Goal: Transaction & Acquisition: Obtain resource

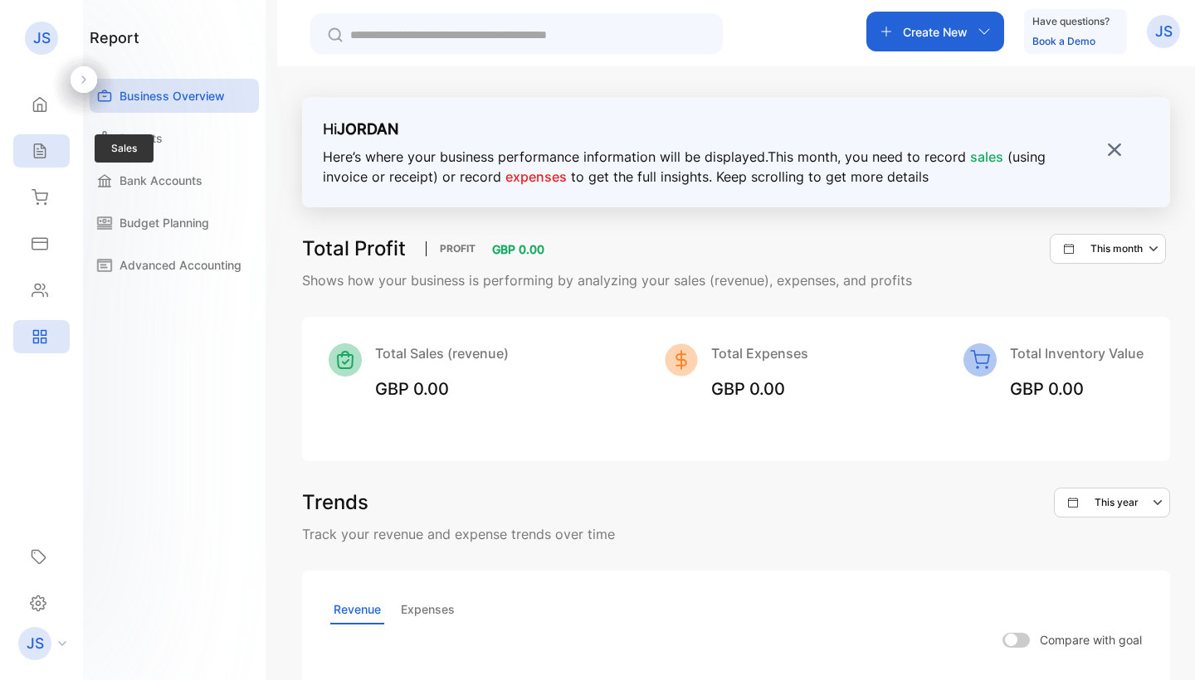
click at [14, 156] on div "Sales" at bounding box center [41, 150] width 56 height 33
click at [39, 153] on icon at bounding box center [40, 151] width 17 height 17
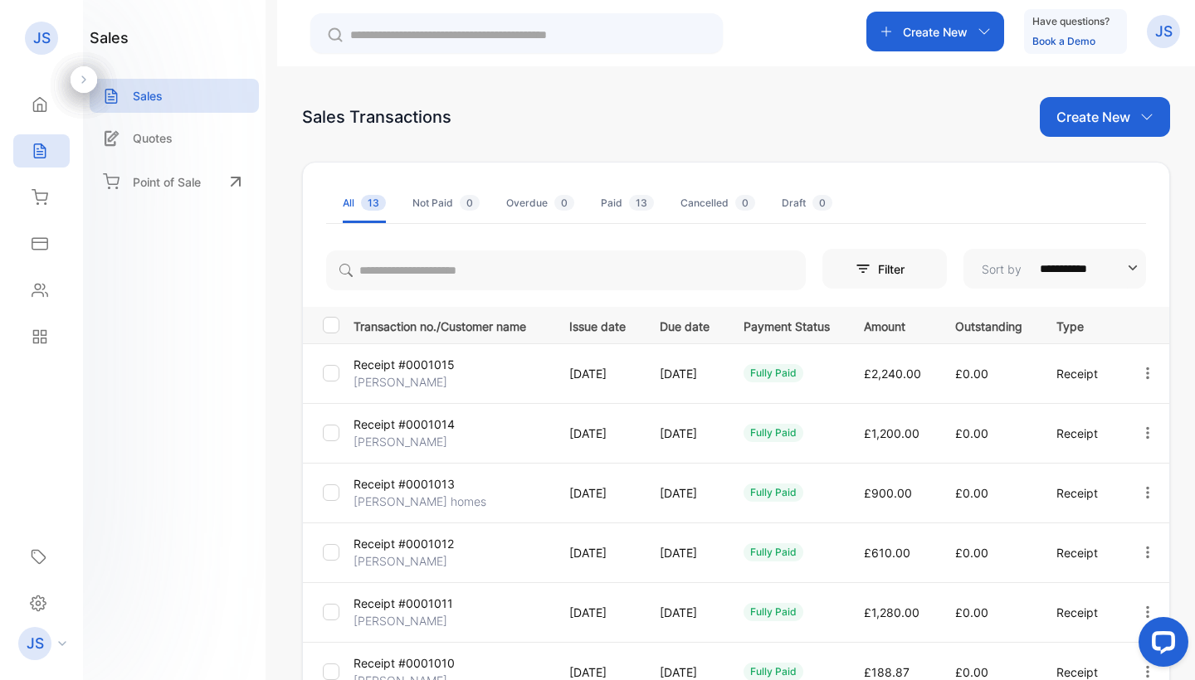
click at [490, 370] on td "Receipt #0001015 [PERSON_NAME]" at bounding box center [448, 374] width 202 height 60
click at [339, 374] on div at bounding box center [334, 373] width 23 height 17
click at [803, 378] on div "fully paid" at bounding box center [773, 373] width 60 height 18
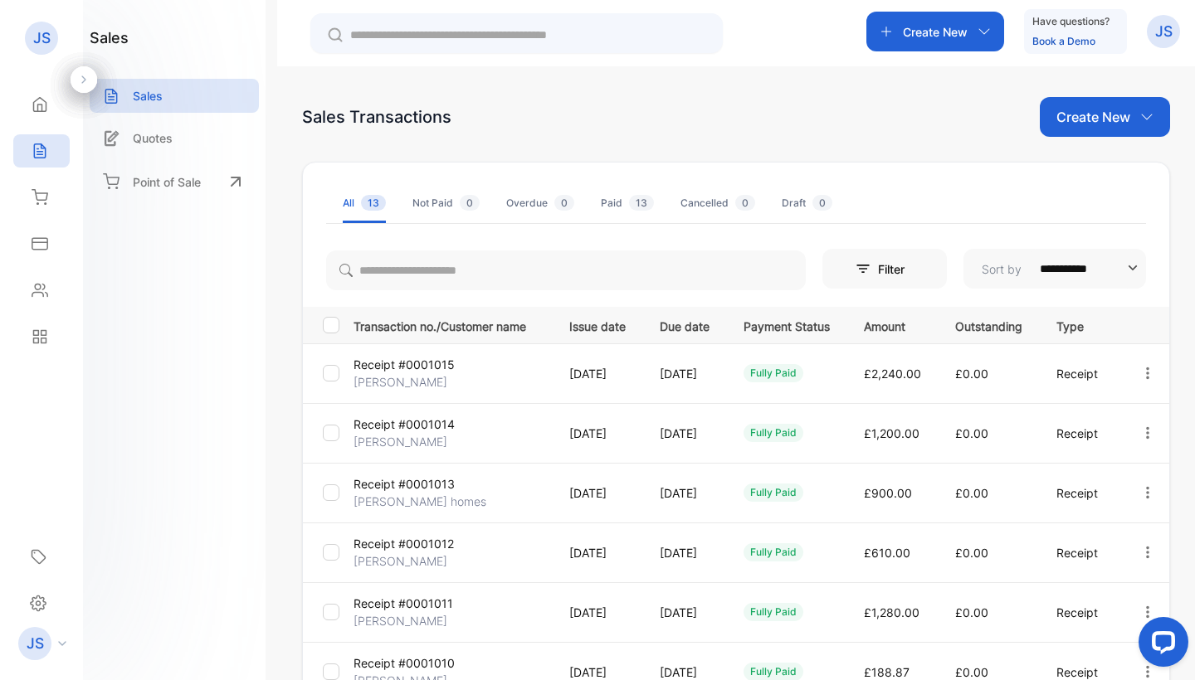
click at [921, 377] on span "£2,240.00" at bounding box center [892, 374] width 57 height 14
click at [586, 375] on p "[DATE]" at bounding box center [597, 373] width 56 height 17
click at [530, 374] on td "Receipt #0001015 [PERSON_NAME]" at bounding box center [448, 374] width 202 height 60
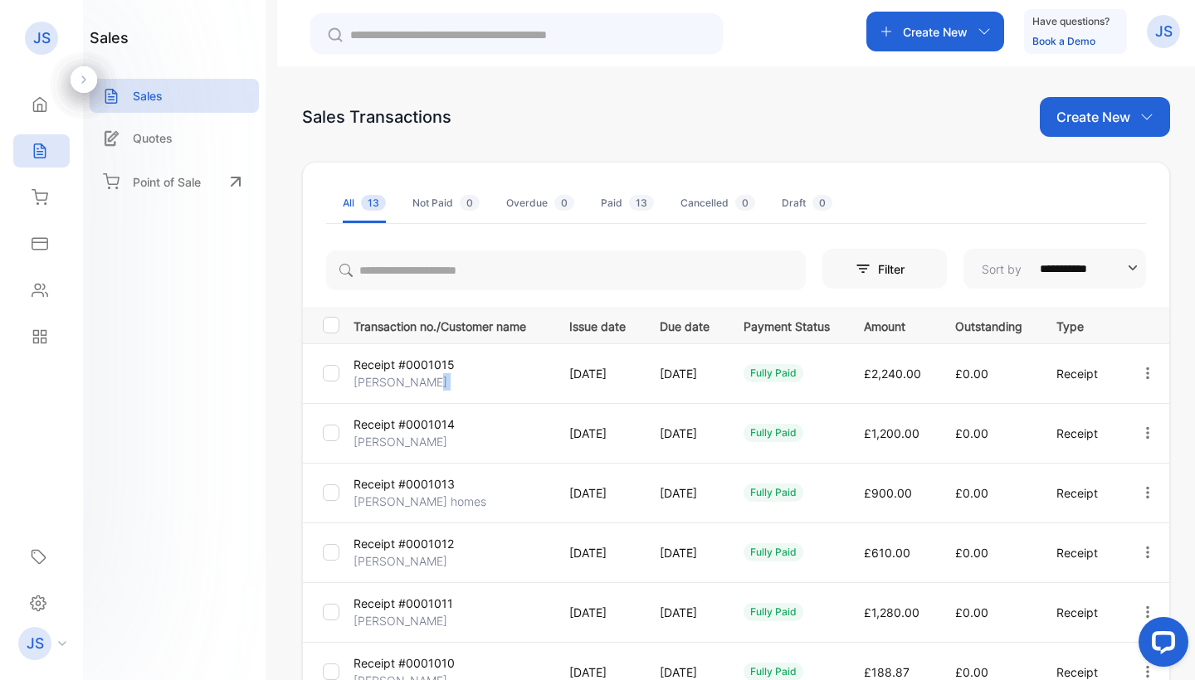
click at [529, 374] on td "Receipt #0001015 [PERSON_NAME]" at bounding box center [448, 374] width 202 height 60
click at [626, 378] on p "[DATE]" at bounding box center [597, 373] width 56 height 17
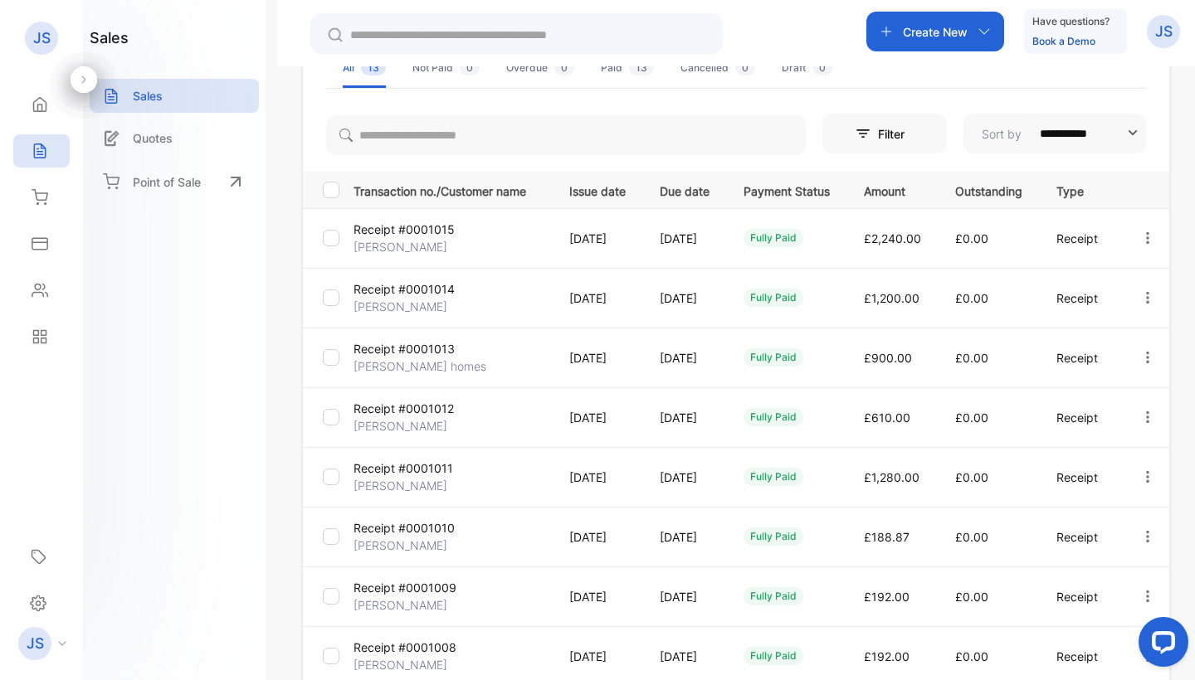
scroll to position [0, 60]
click at [1155, 236] on icon "button" at bounding box center [1147, 238] width 15 height 15
click at [1139, 282] on span "View Receipt" at bounding box center [1125, 285] width 82 height 20
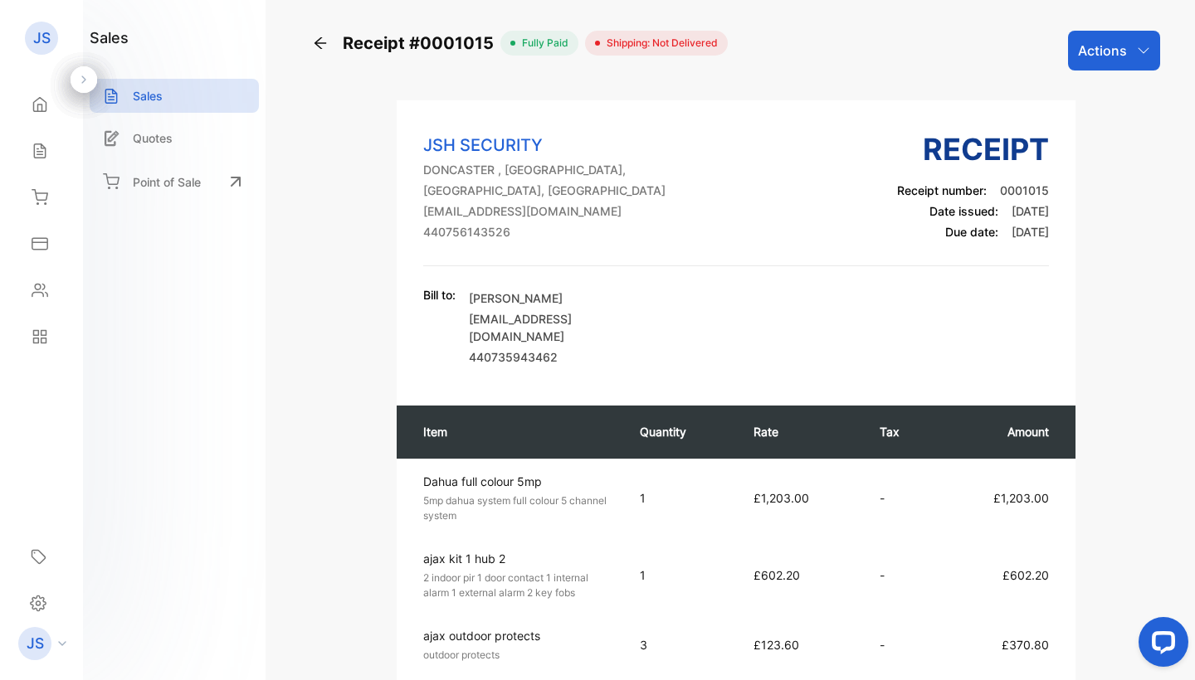
click at [1106, 67] on div "Actions" at bounding box center [1114, 51] width 92 height 40
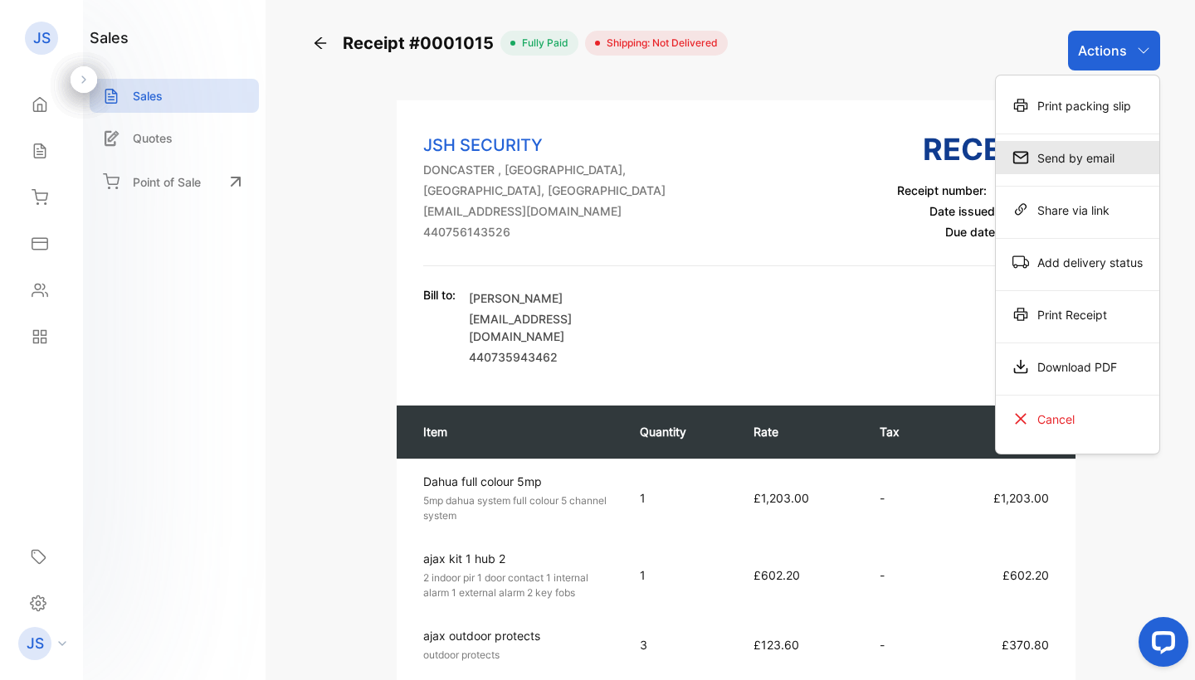
click at [1089, 150] on div "Send by email" at bounding box center [1077, 157] width 163 height 33
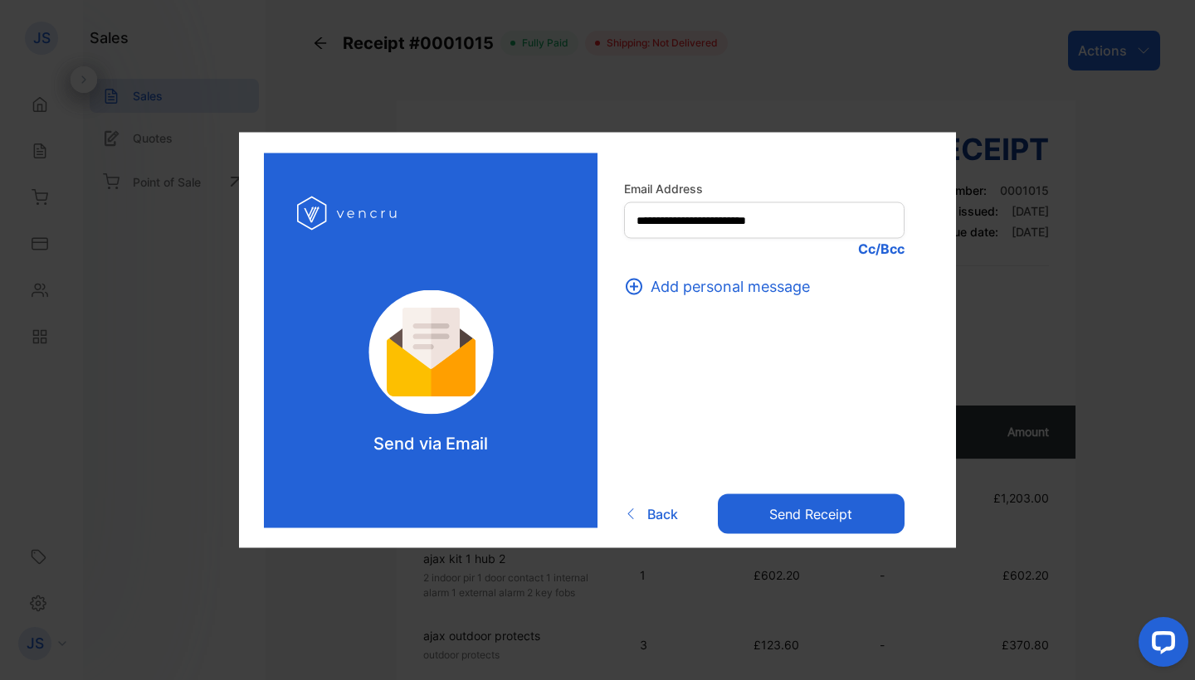
click at [778, 515] on button "Send receipt" at bounding box center [811, 514] width 187 height 40
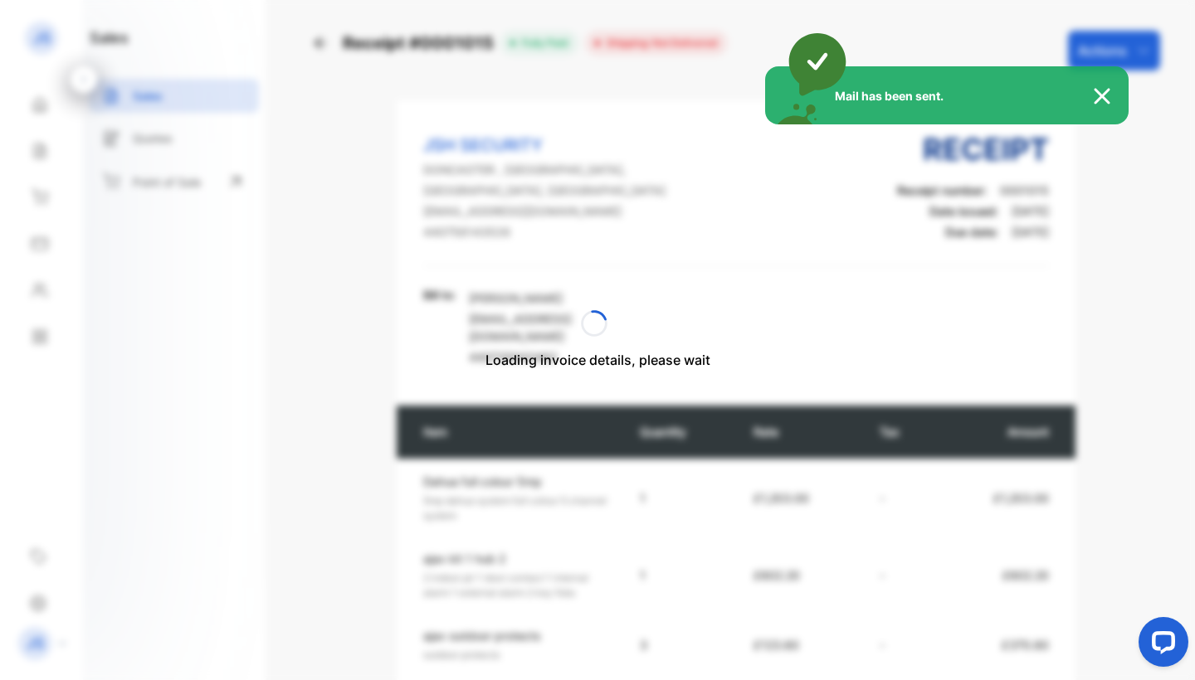
click at [662, 289] on div "Mail has been sent." at bounding box center [597, 340] width 1195 height 680
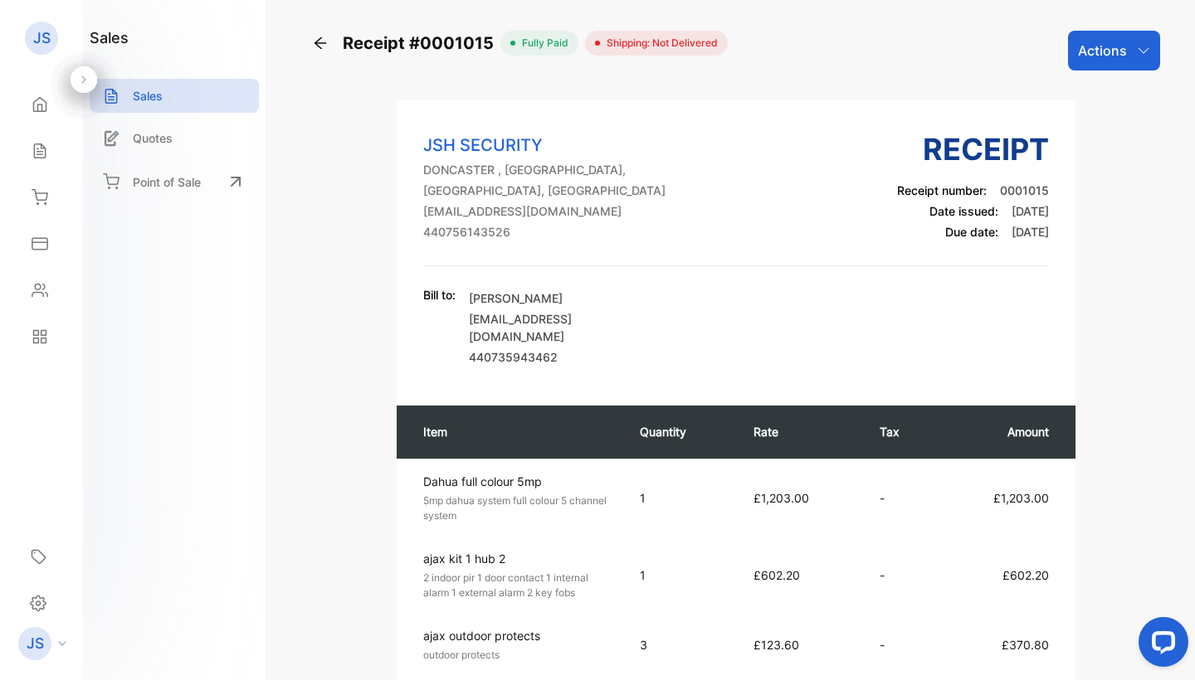
click at [1123, 56] on p "Actions" at bounding box center [1102, 51] width 49 height 20
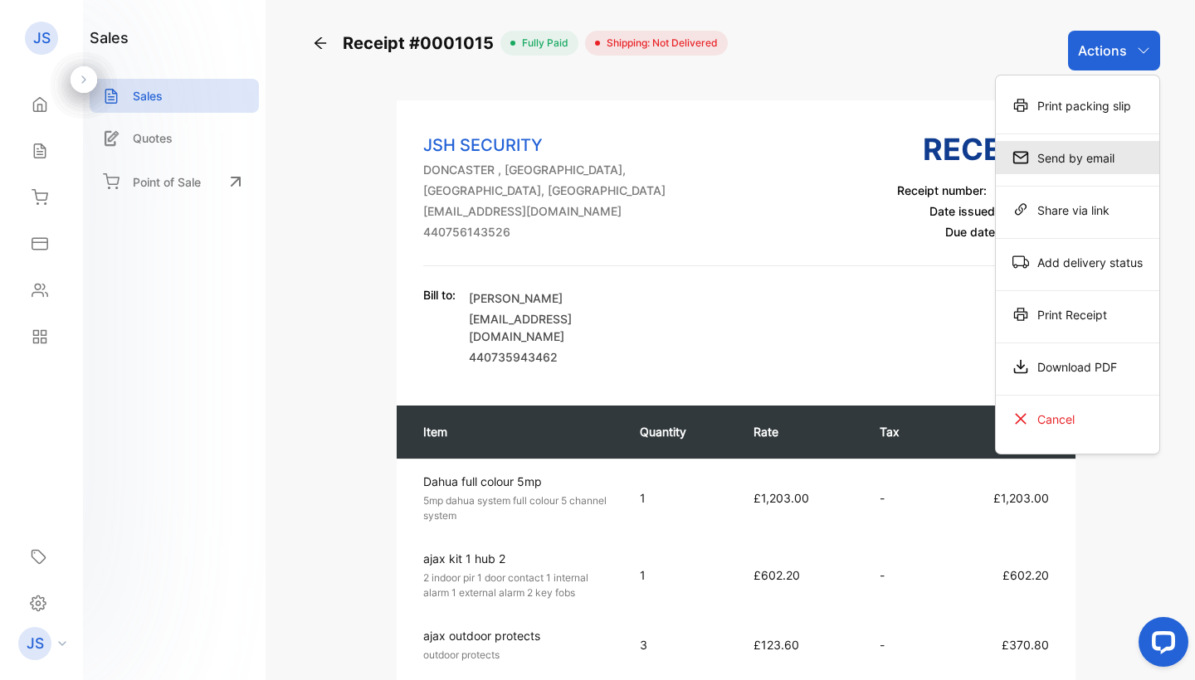
click at [1099, 164] on div "Send by email" at bounding box center [1077, 157] width 163 height 33
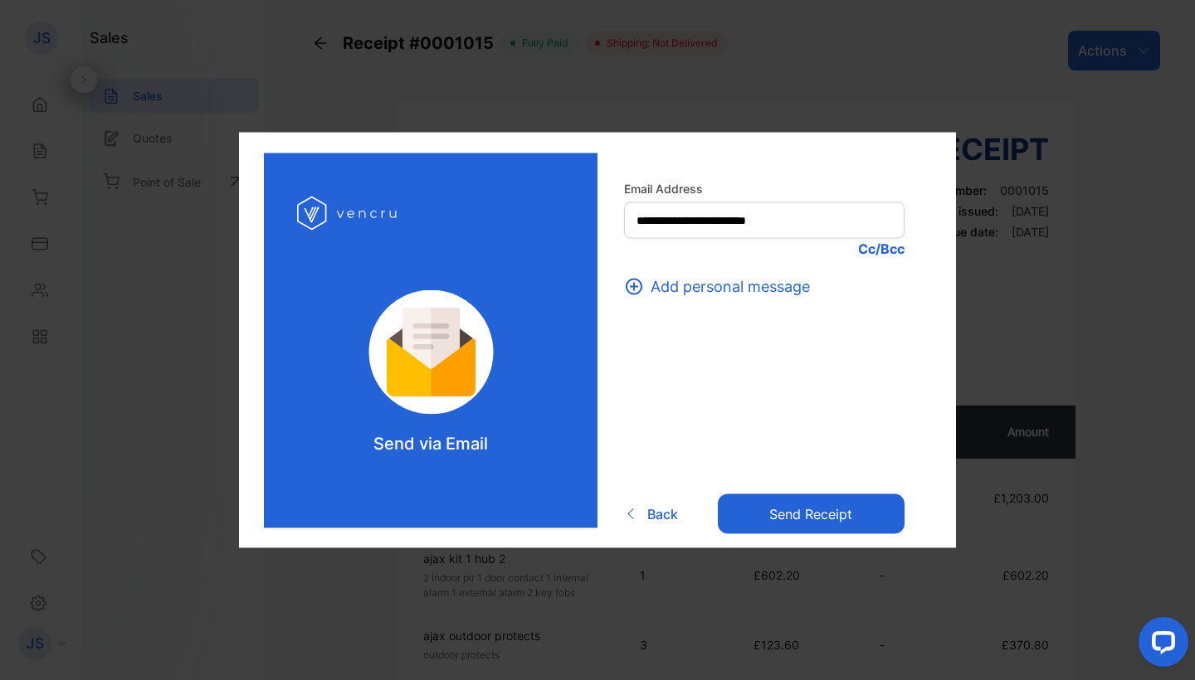
click at [729, 288] on span "Add personal message" at bounding box center [730, 286] width 159 height 22
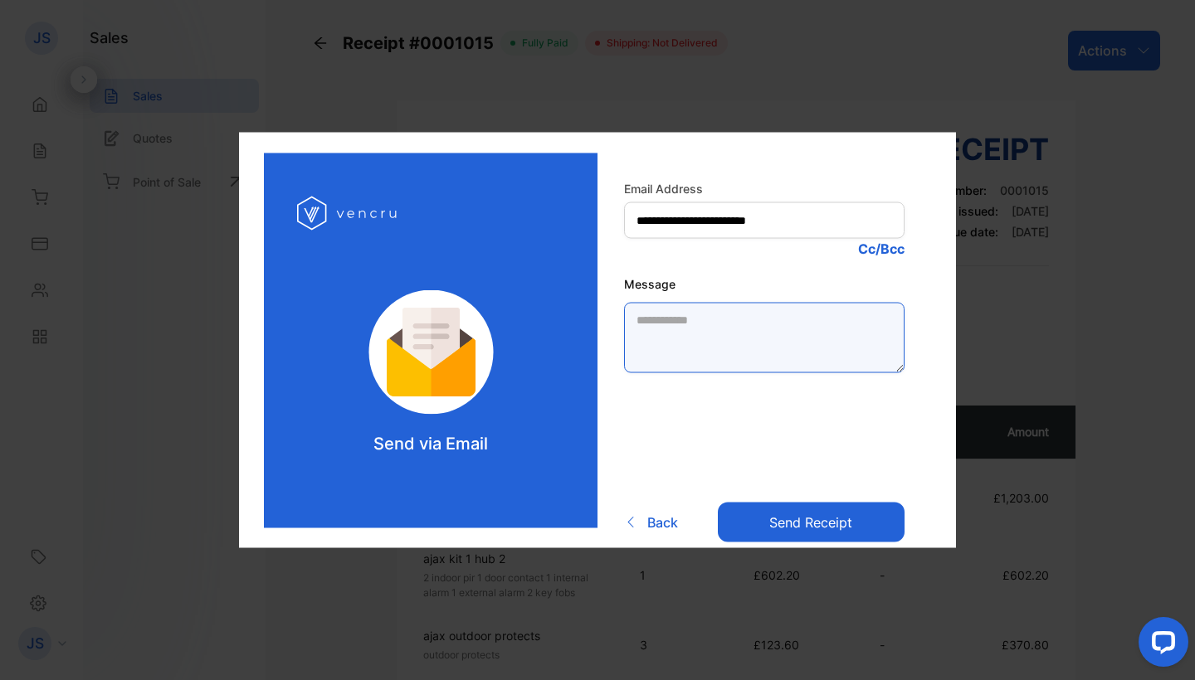
click at [692, 326] on textarea "Message" at bounding box center [764, 338] width 280 height 71
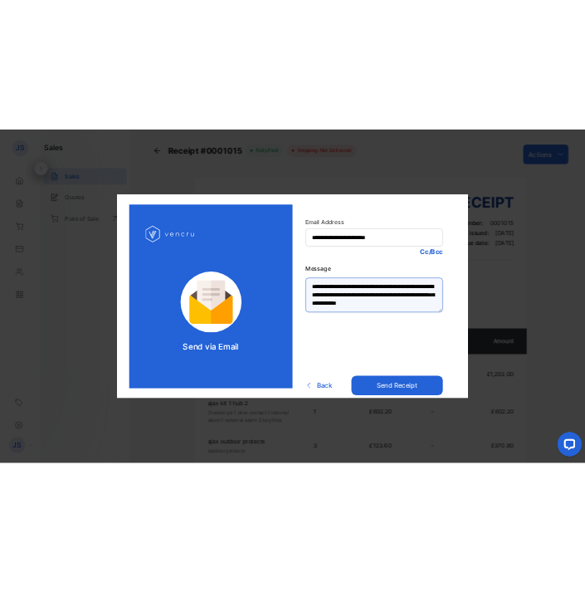
scroll to position [8, 0]
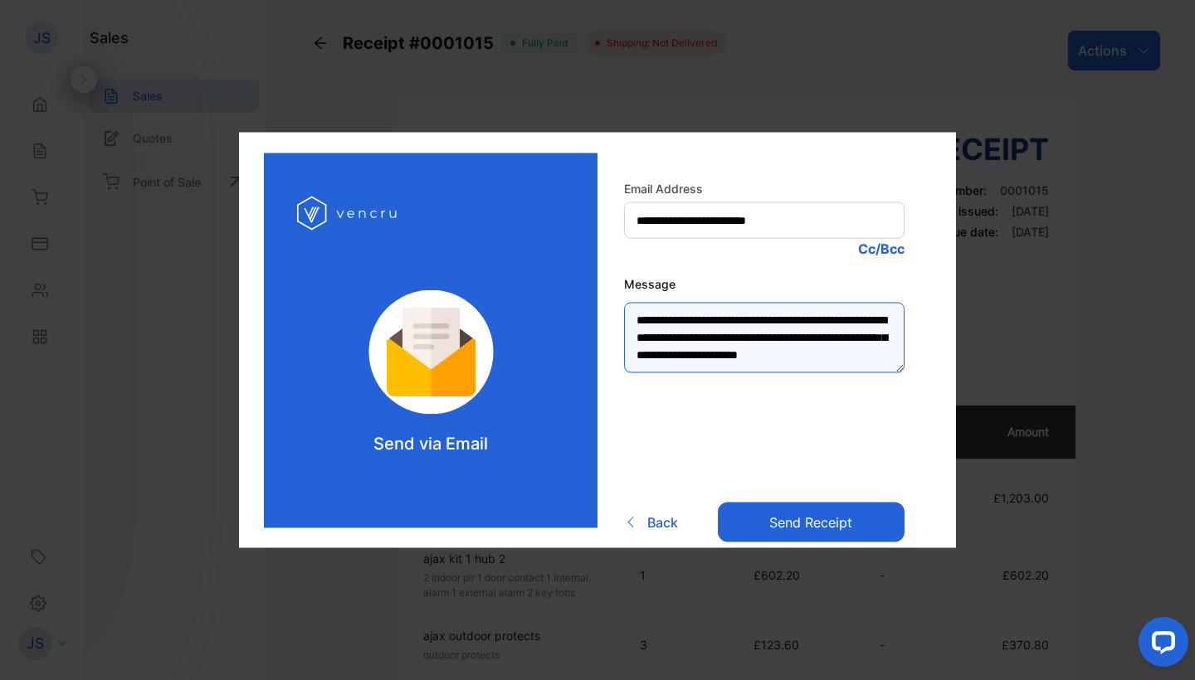
type textarea "**********"
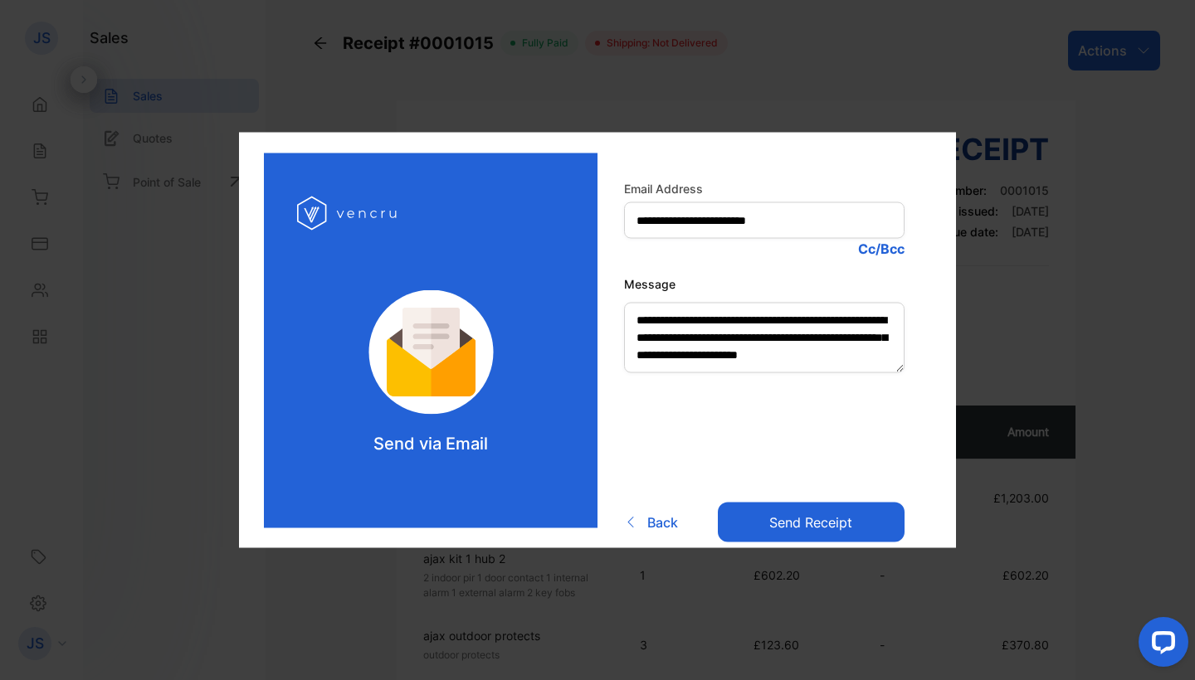
click at [779, 529] on button "Send receipt" at bounding box center [811, 523] width 187 height 40
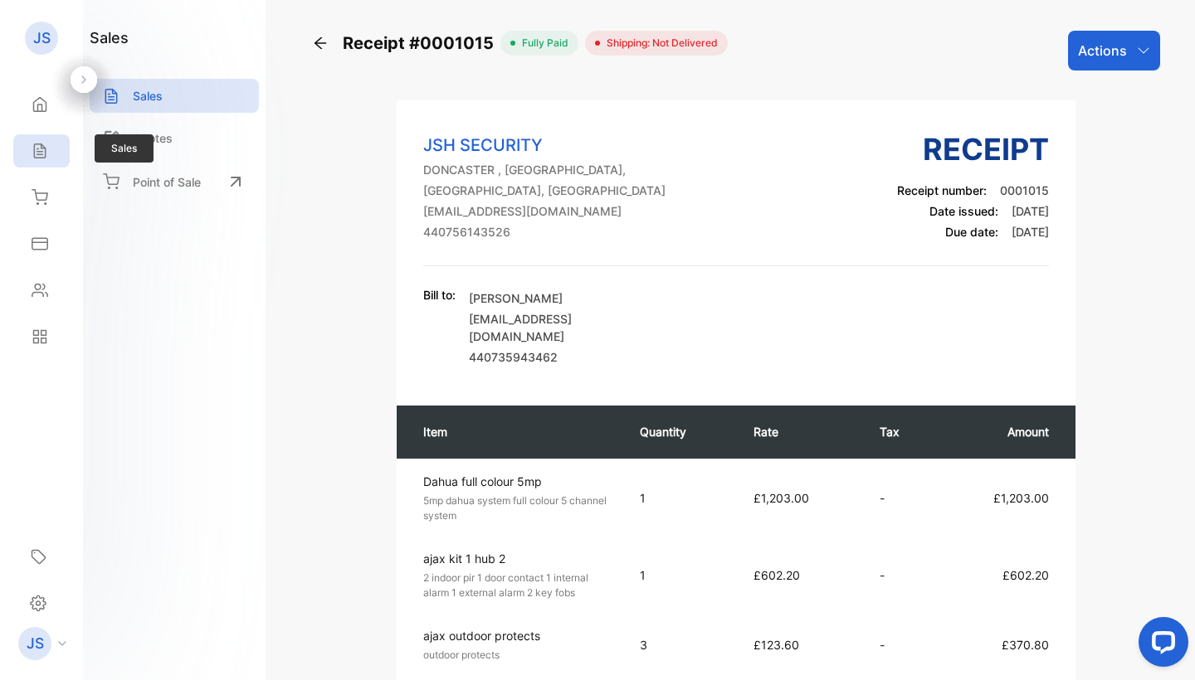
click at [50, 157] on div "Sales" at bounding box center [41, 150] width 56 height 33
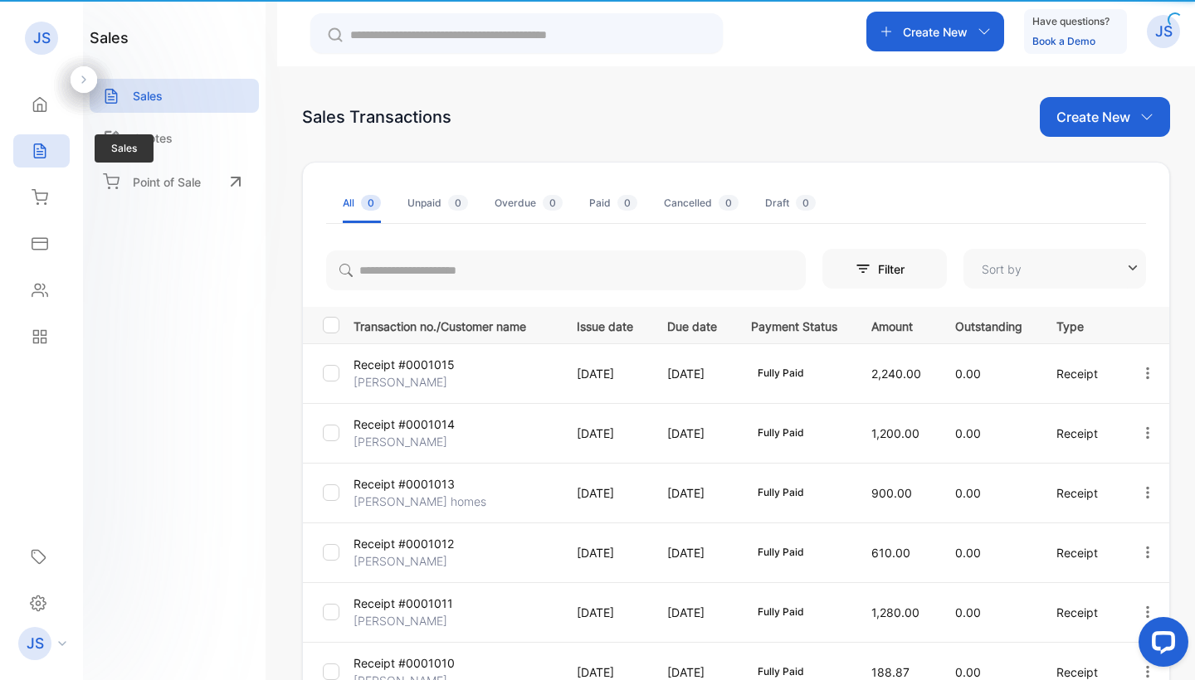
type input "**********"
